Goal: Complete application form

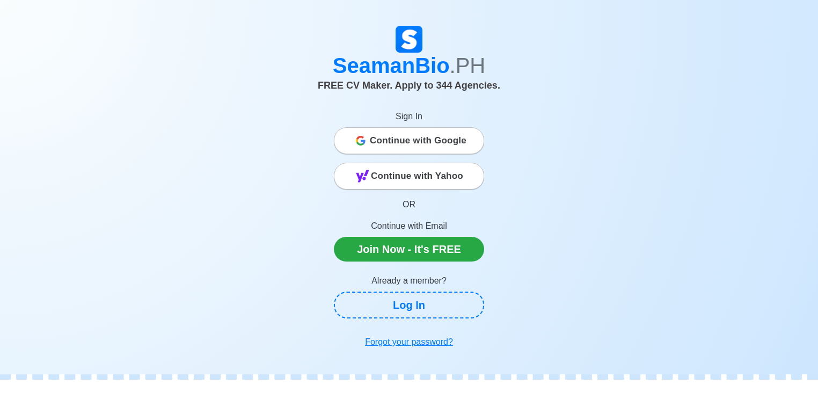
click at [402, 139] on span "Continue with Google" at bounding box center [418, 140] width 97 height 21
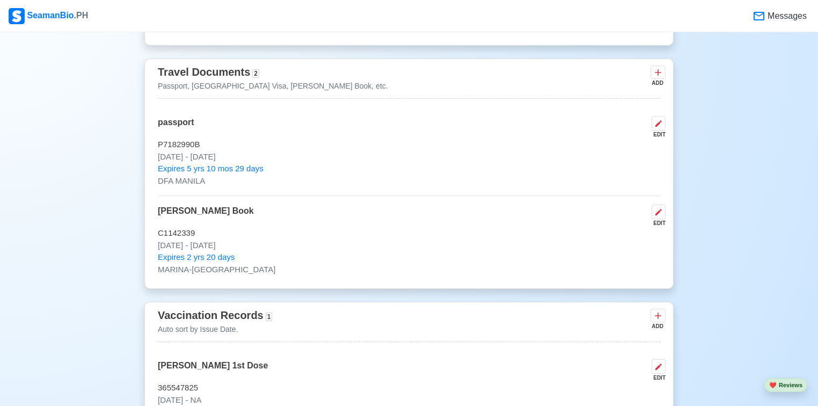
scroll to position [816, 0]
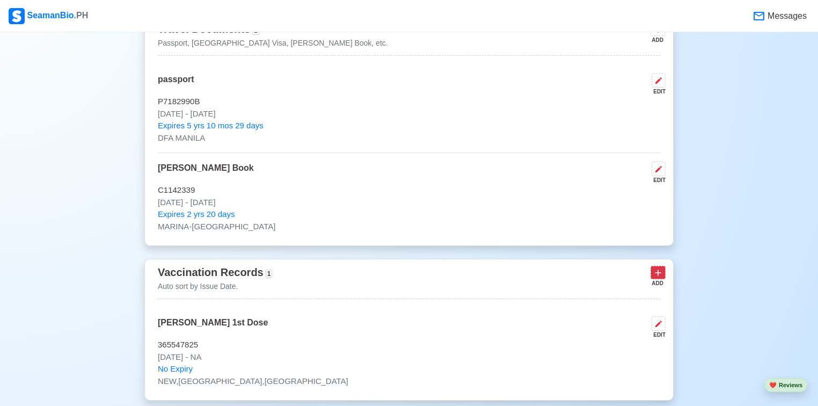
click at [657, 273] on icon at bounding box center [658, 273] width 6 height 6
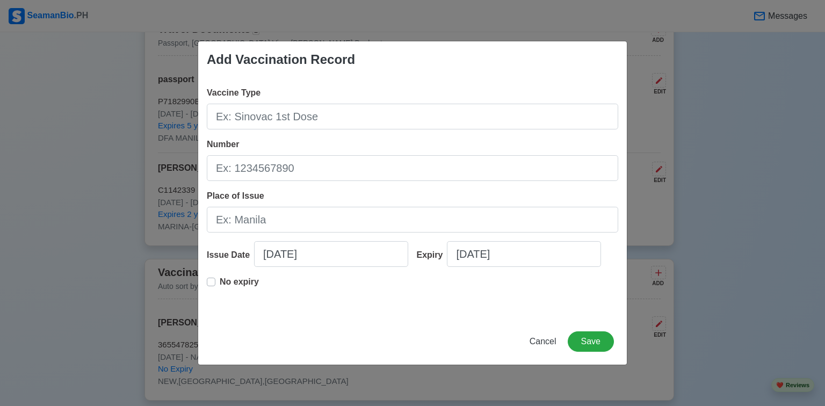
click at [220, 282] on label "No expiry" at bounding box center [239, 286] width 39 height 21
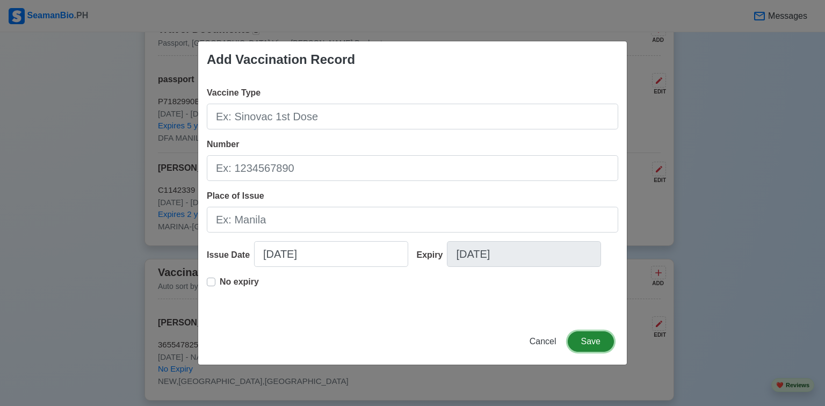
click at [602, 348] on button "Save" at bounding box center [591, 341] width 46 height 20
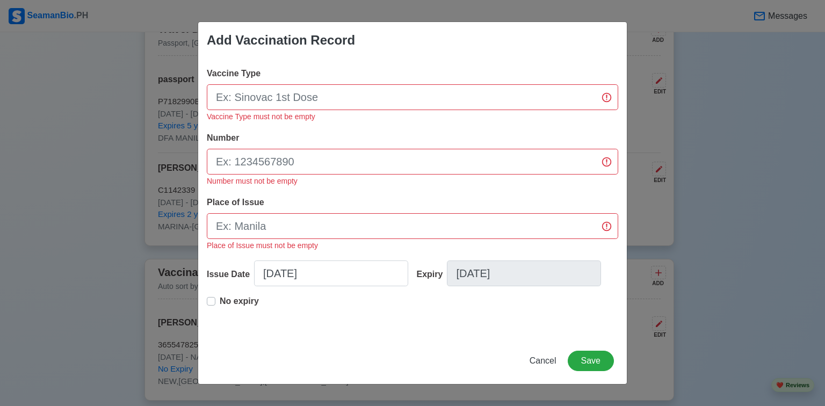
click at [220, 301] on label "No expiry" at bounding box center [239, 305] width 39 height 21
click at [553, 365] on span "Cancel" at bounding box center [543, 360] width 27 height 9
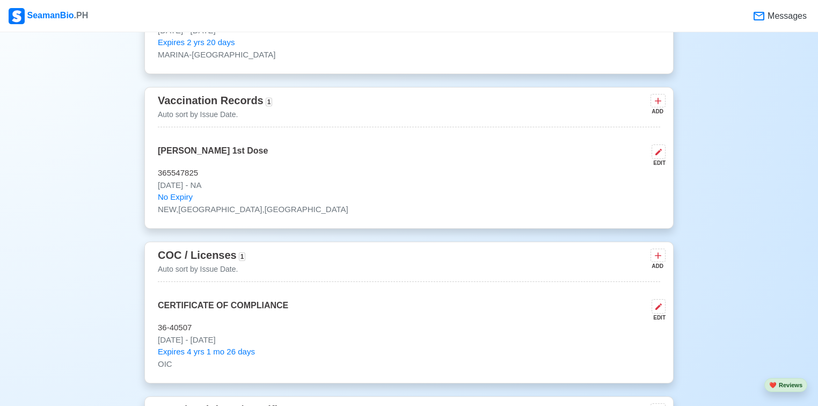
scroll to position [1031, 0]
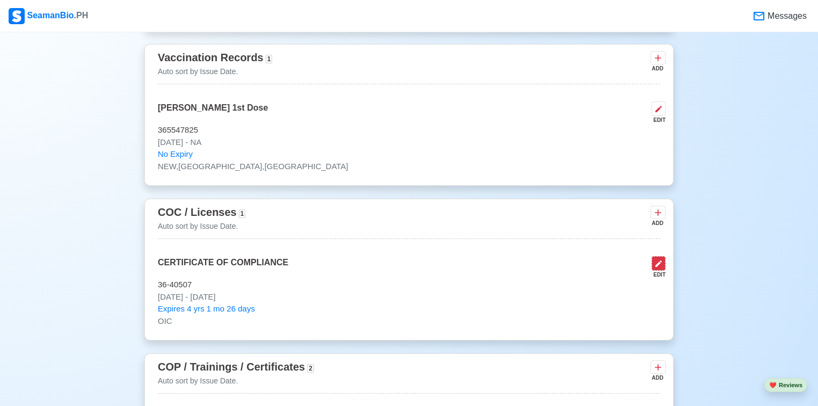
click at [655, 267] on icon at bounding box center [659, 263] width 9 height 9
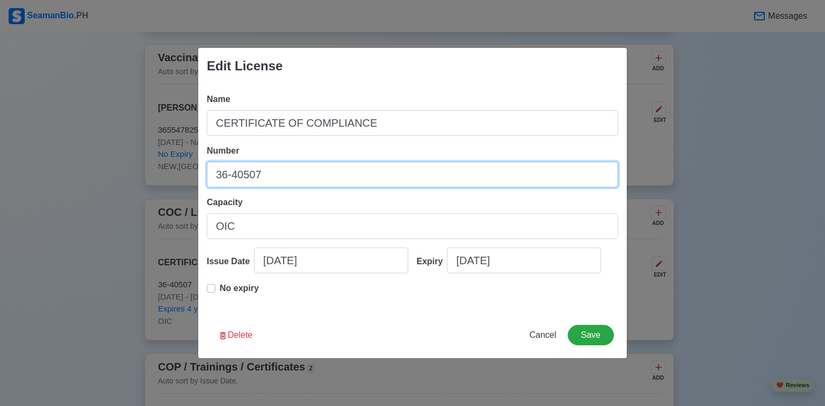
click at [264, 176] on input "36-40507" at bounding box center [412, 175] width 411 height 26
type input "3"
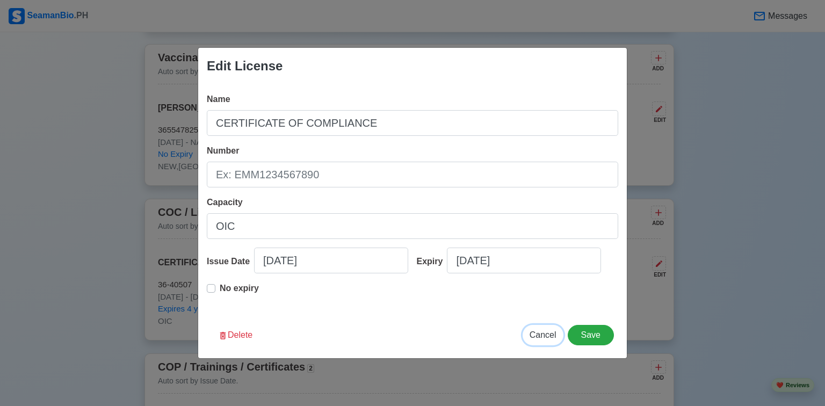
drag, startPoint x: 549, startPoint y: 333, endPoint x: 548, endPoint y: 338, distance: 5.6
click at [548, 338] on span "Cancel" at bounding box center [543, 334] width 27 height 9
type input "08/14/2025"
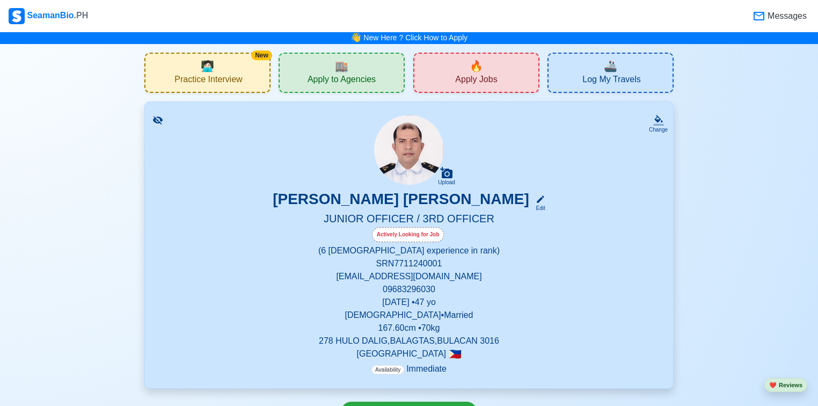
scroll to position [0, 0]
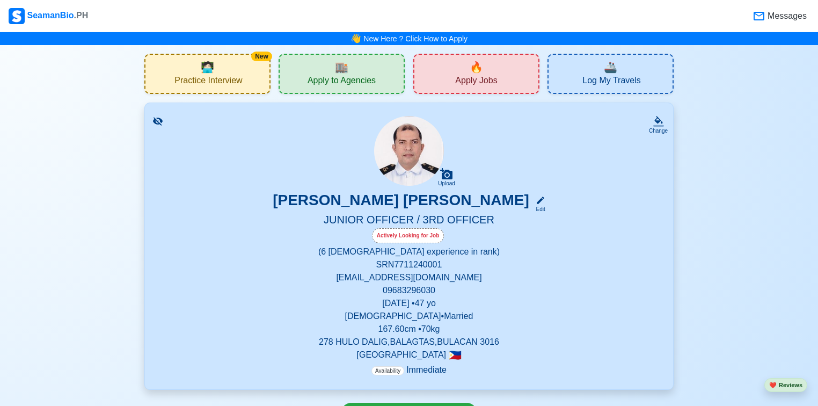
drag, startPoint x: 823, startPoint y: 0, endPoint x: 672, endPoint y: 13, distance: 151.5
click at [672, 13] on div "Messages" at bounding box center [449, 16] width 721 height 23
